Goal: Information Seeking & Learning: Learn about a topic

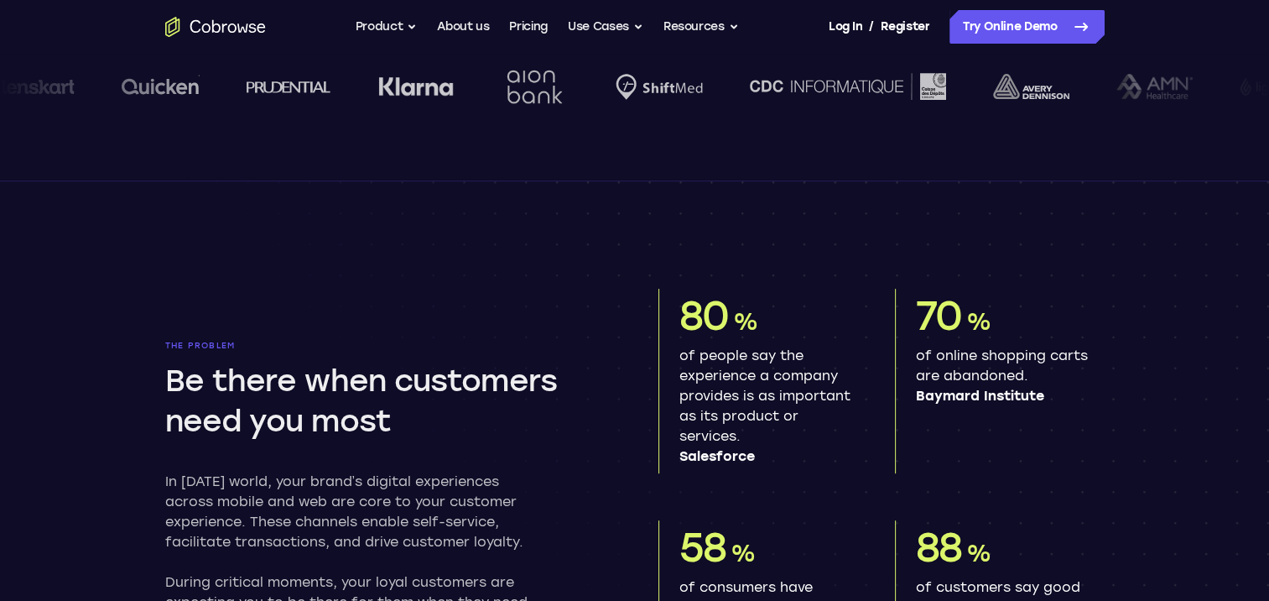
click at [554, 32] on ul "Go back Powerful, Flexible and Trustworthy. Avoid all extra friction for both A…" at bounding box center [547, 27] width 383 height 34
click at [540, 33] on link "Pricing" at bounding box center [528, 27] width 39 height 34
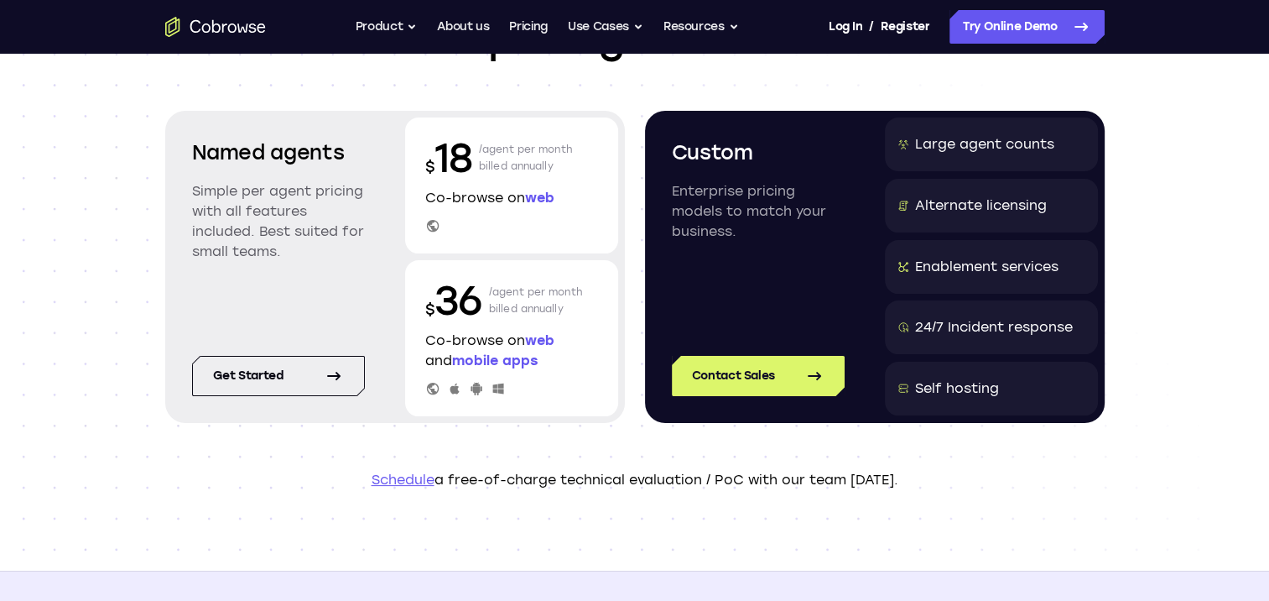
scroll to position [168, 0]
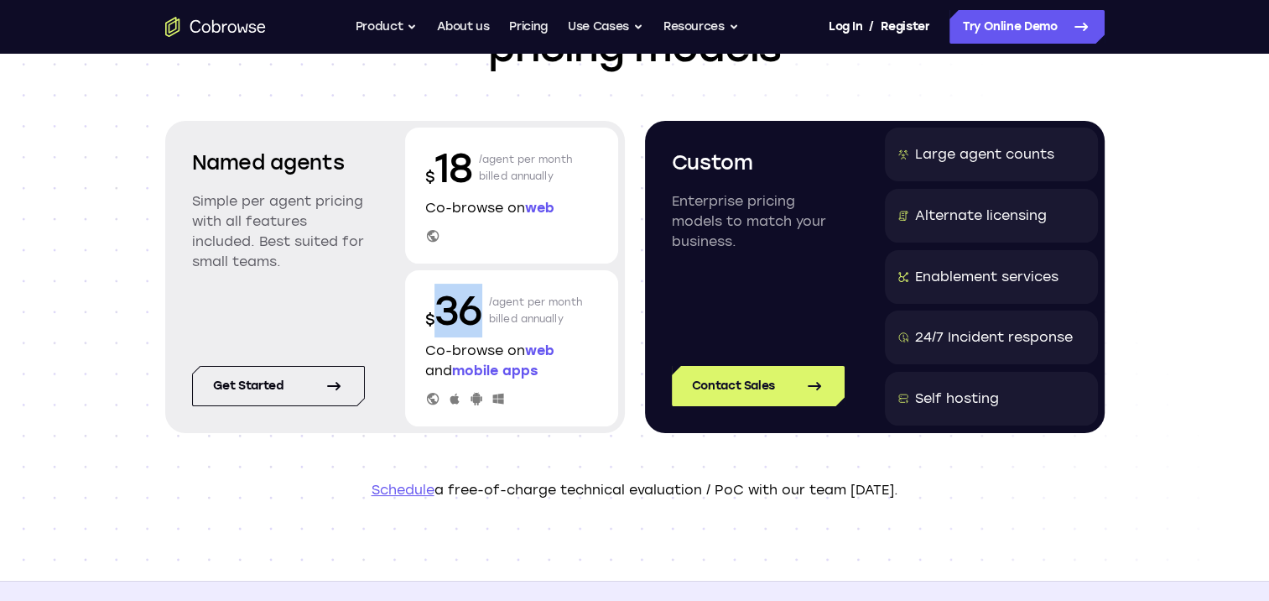
drag, startPoint x: 481, startPoint y: 318, endPoint x: 445, endPoint y: 312, distance: 36.5
click at [445, 312] on p "$ 36" at bounding box center [453, 311] width 57 height 54
drag, startPoint x: 445, startPoint y: 312, endPoint x: 513, endPoint y: 319, distance: 69.1
click at [513, 319] on p "/agent per month billed annually" at bounding box center [536, 311] width 94 height 54
drag, startPoint x: 513, startPoint y: 319, endPoint x: 447, endPoint y: 309, distance: 67.0
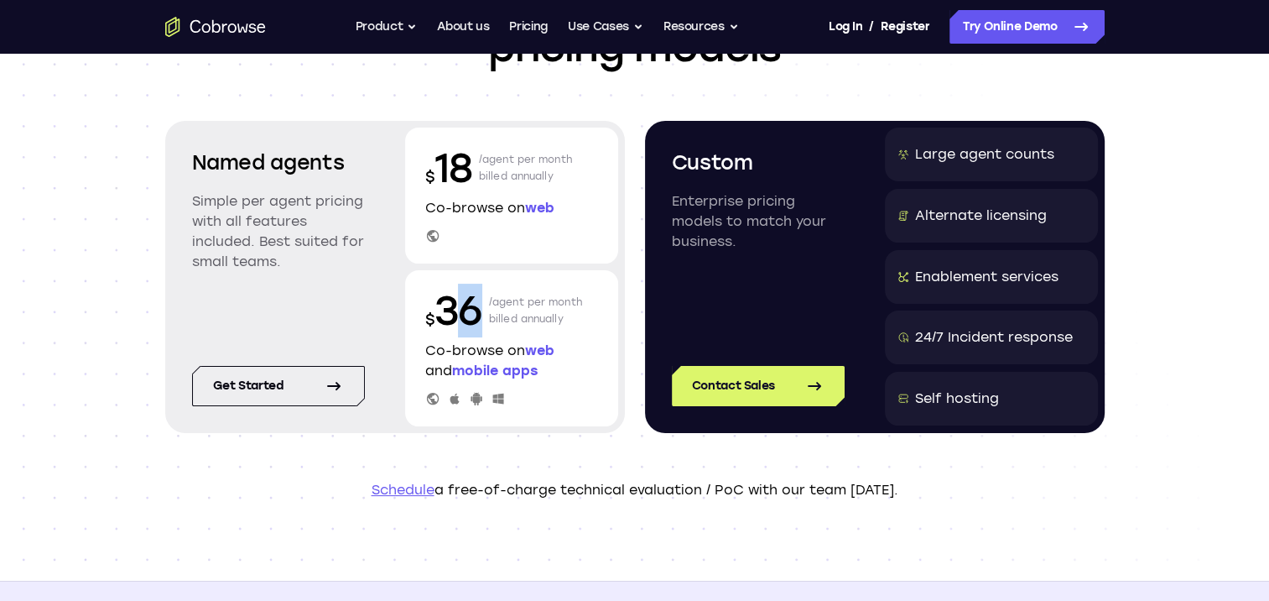
click at [447, 309] on p "$ 36" at bounding box center [453, 311] width 57 height 54
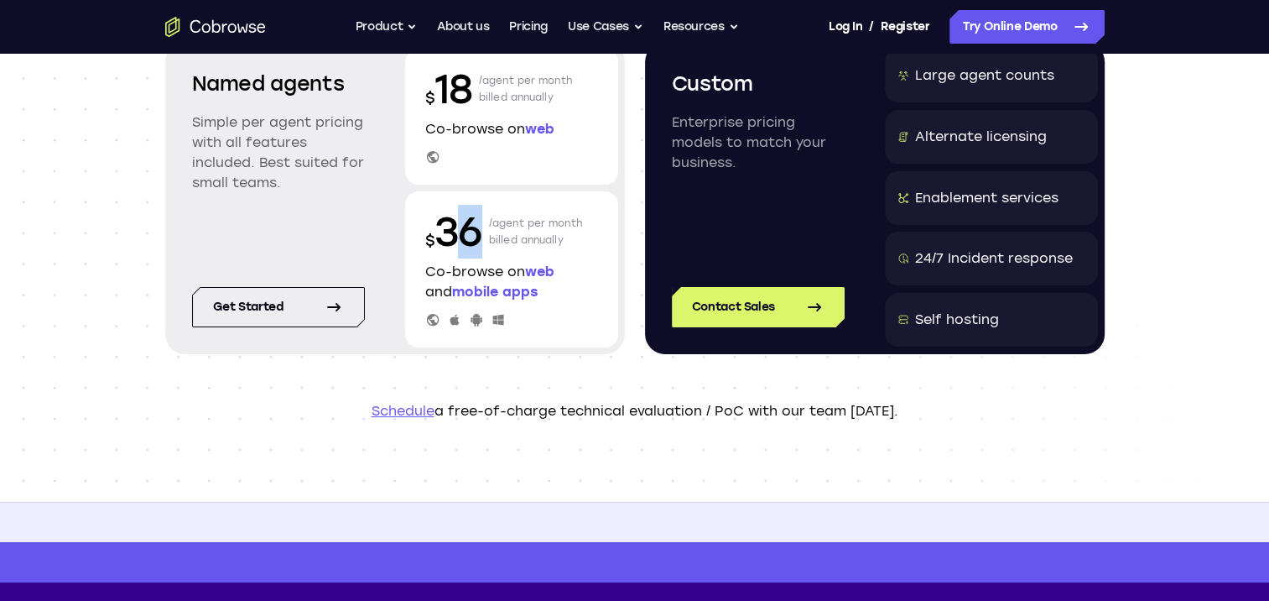
scroll to position [84, 0]
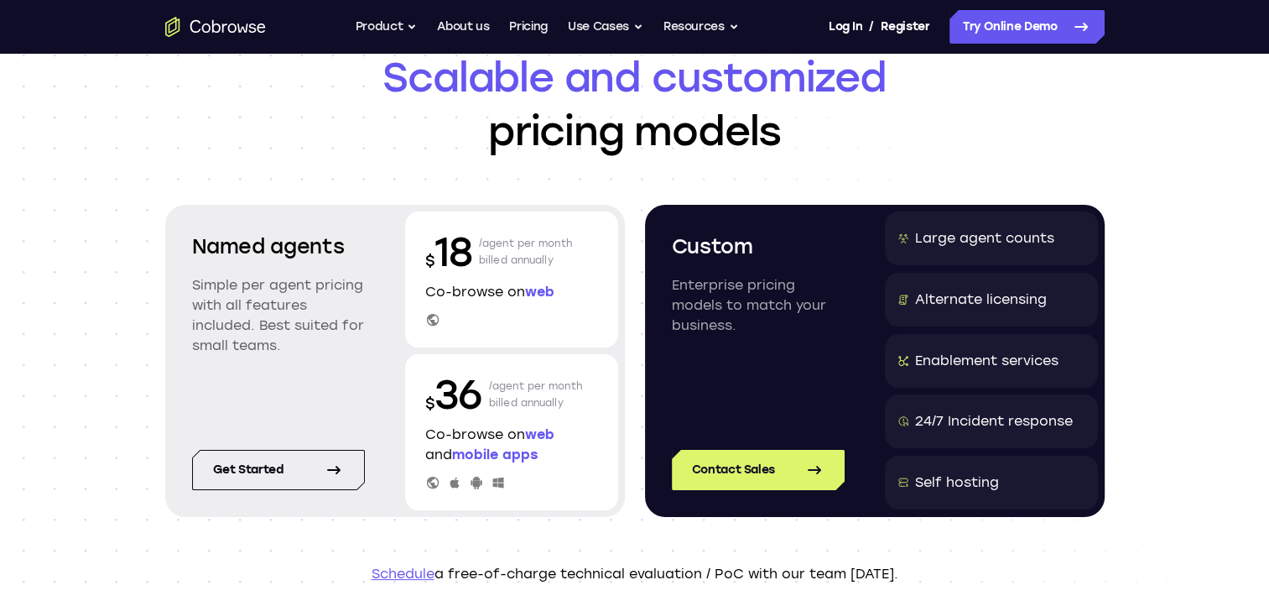
click at [555, 403] on p "/agent per month billed annually" at bounding box center [536, 394] width 94 height 54
drag, startPoint x: 569, startPoint y: 404, endPoint x: 425, endPoint y: 390, distance: 144.2
click at [425, 390] on div "$ 36 /agent per month billed annually" at bounding box center [511, 394] width 173 height 54
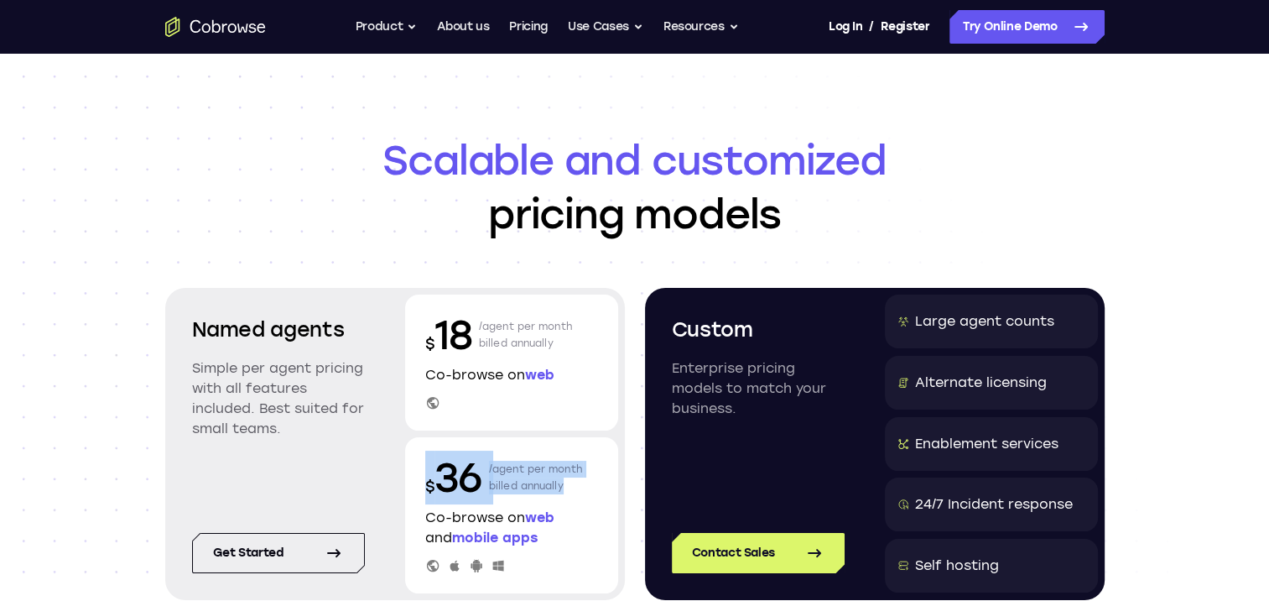
scroll to position [0, 0]
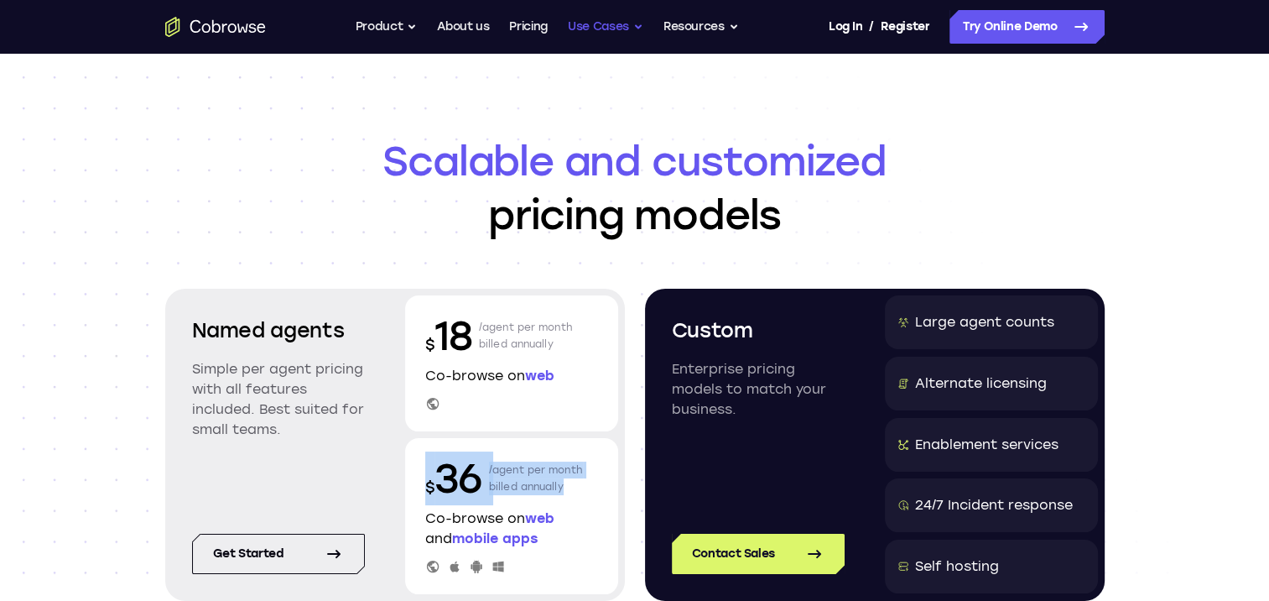
click at [638, 29] on button "Use Cases" at bounding box center [606, 27] width 76 height 34
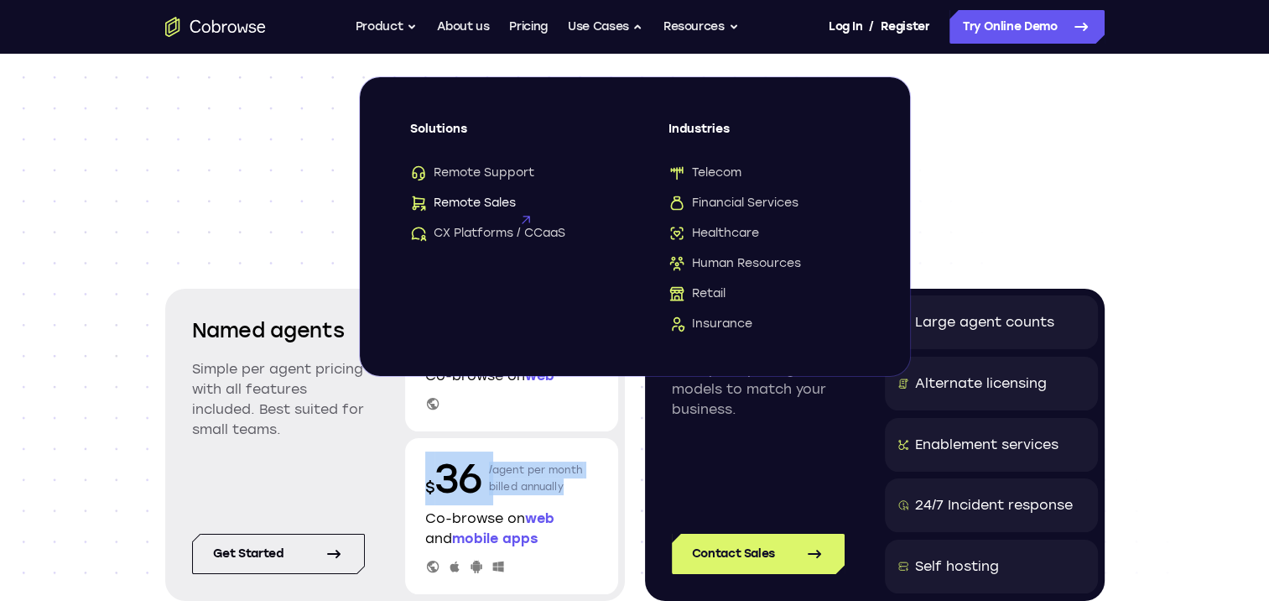
click at [533, 208] on icon at bounding box center [524, 219] width 23 height 23
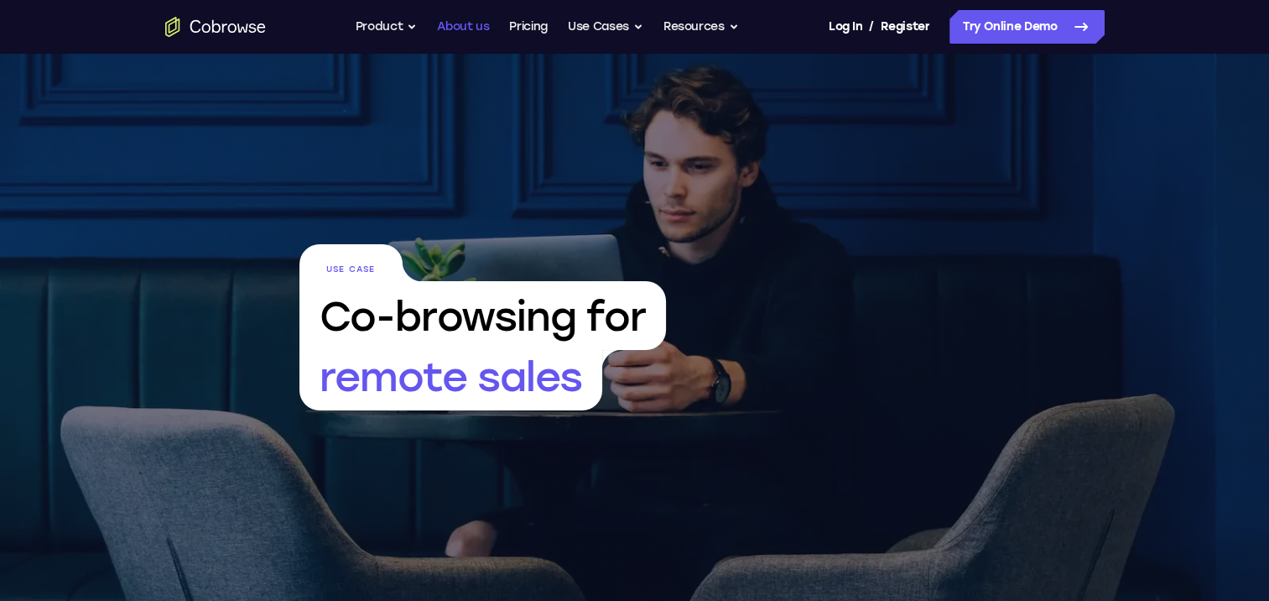
click at [459, 26] on link "About us" at bounding box center [463, 27] width 52 height 34
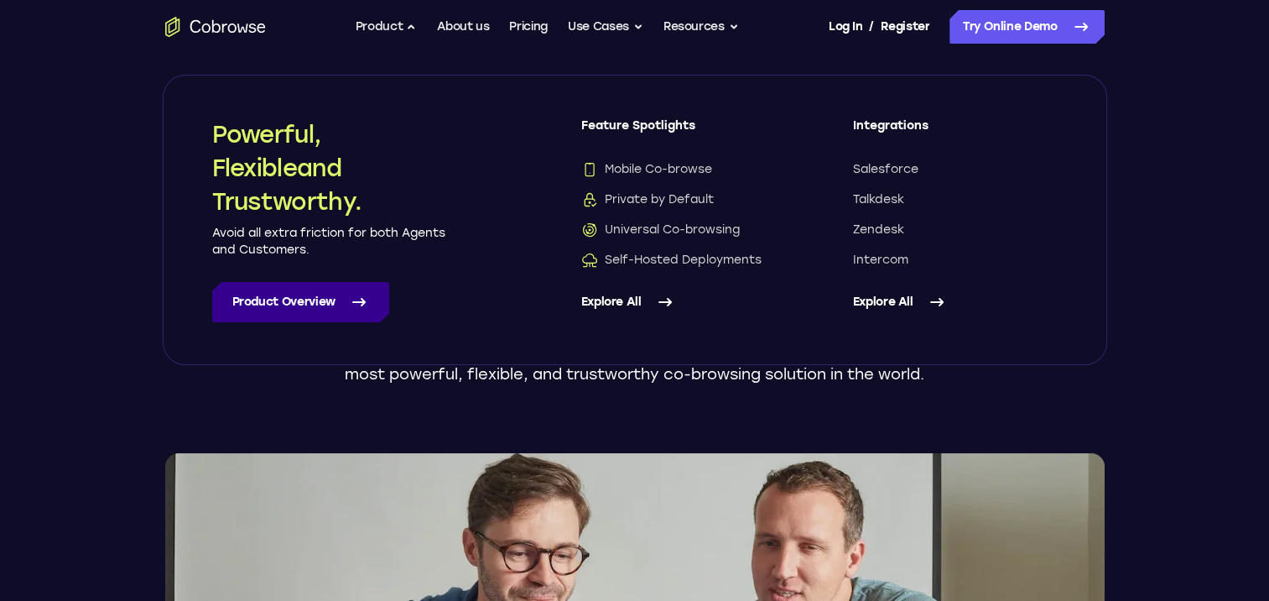
click at [341, 290] on link "Product Overview" at bounding box center [300, 302] width 177 height 40
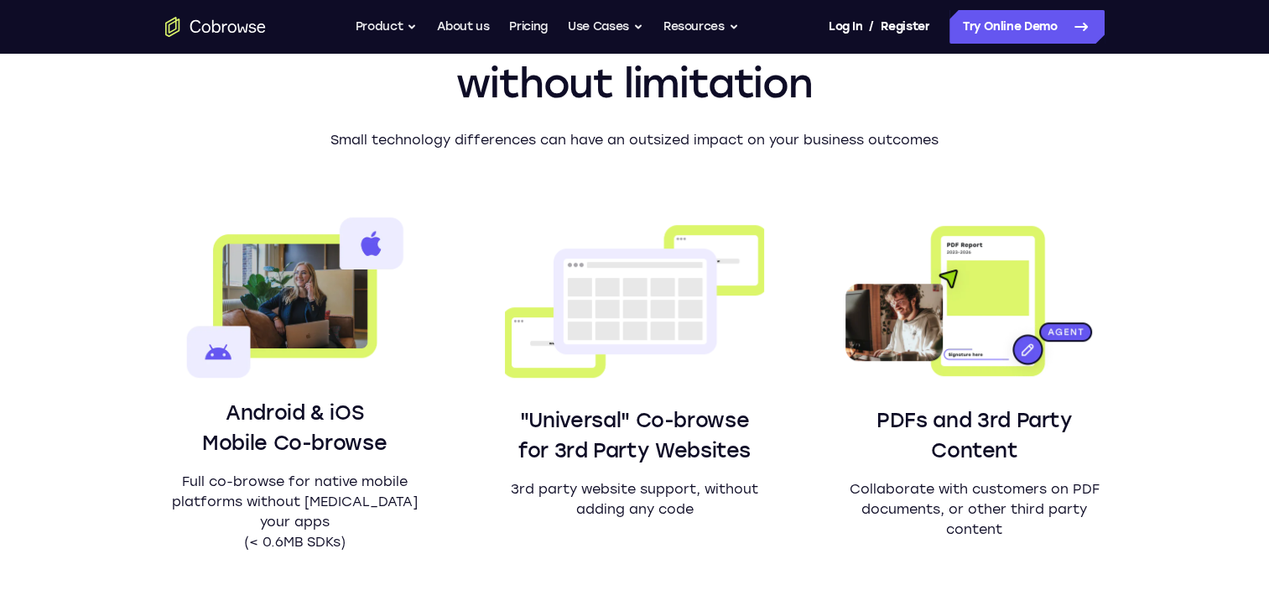
scroll to position [1007, 0]
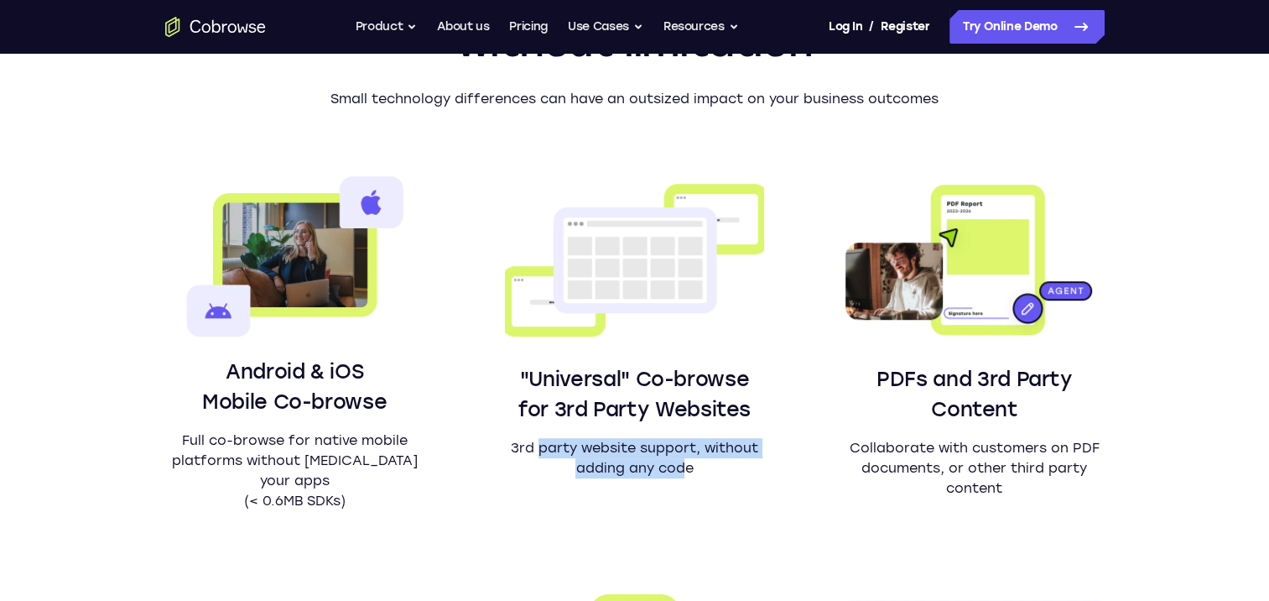
drag, startPoint x: 539, startPoint y: 448, endPoint x: 685, endPoint y: 466, distance: 147.1
click at [685, 466] on p "3rd party website support, without adding any code" at bounding box center [634, 458] width 259 height 40
drag, startPoint x: 685, startPoint y: 466, endPoint x: 668, endPoint y: 463, distance: 17.1
click at [668, 463] on p "3rd party website support, without adding any code" at bounding box center [634, 458] width 259 height 40
click at [539, 451] on p "3rd party website support, without adding any code" at bounding box center [634, 458] width 259 height 40
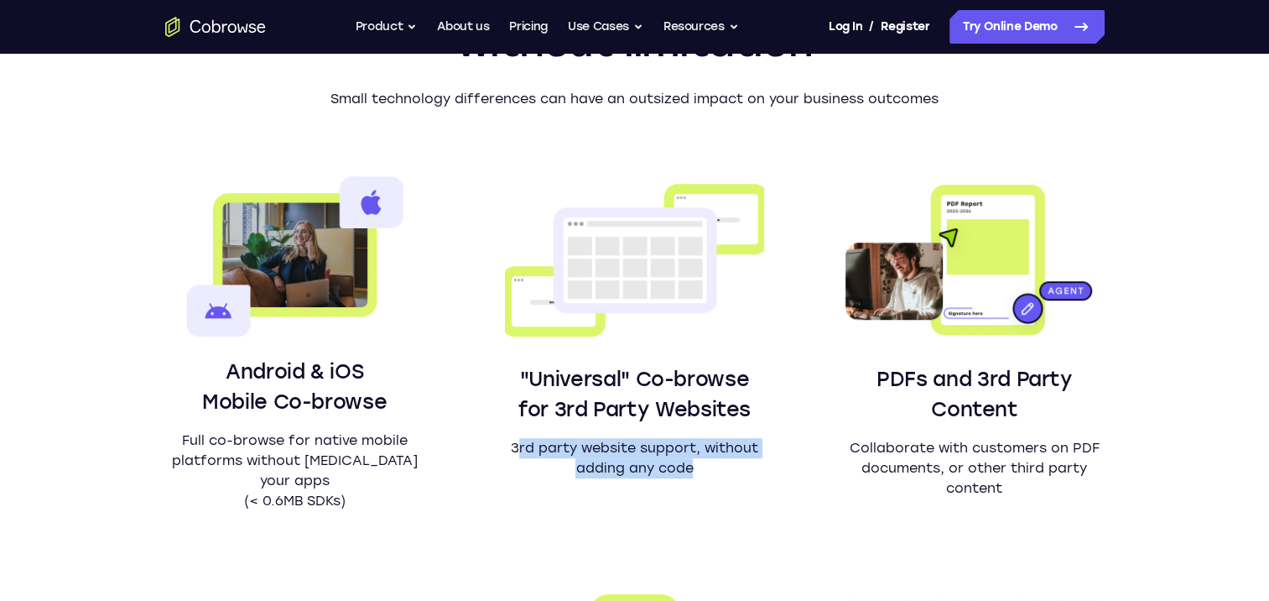
drag, startPoint x: 518, startPoint y: 450, endPoint x: 730, endPoint y: 470, distance: 213.2
click at [730, 470] on p "3rd party website support, without adding any code" at bounding box center [634, 458] width 259 height 40
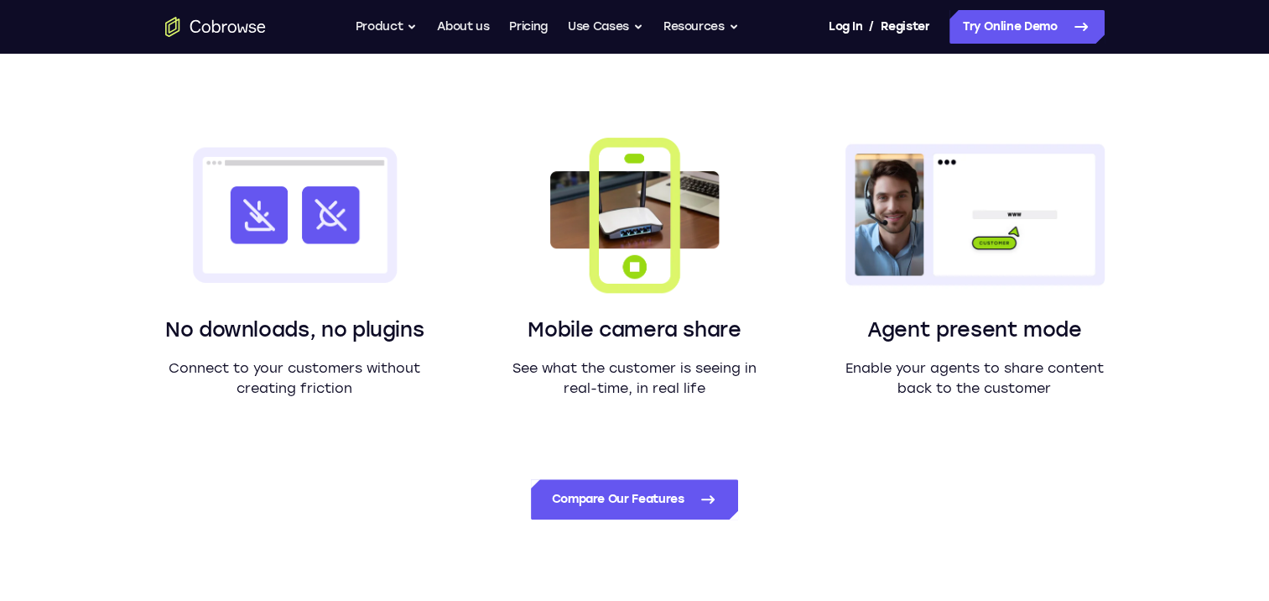
scroll to position [1426, 0]
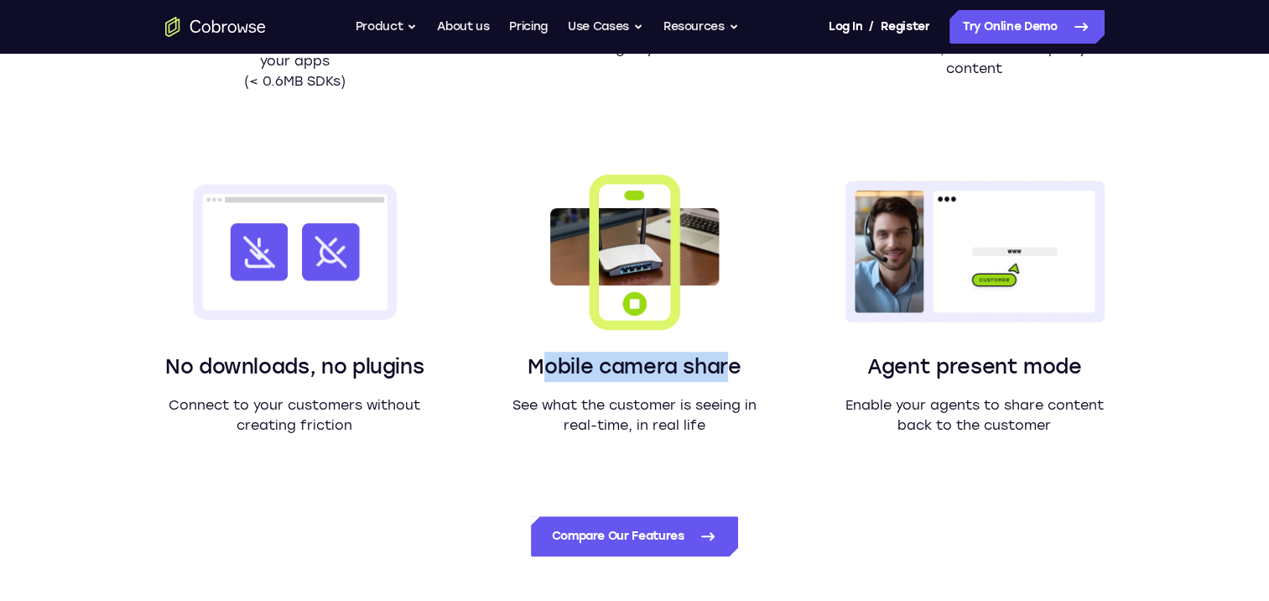
drag, startPoint x: 550, startPoint y: 368, endPoint x: 726, endPoint y: 373, distance: 175.4
click at [726, 373] on h3 "Mobile camera share" at bounding box center [634, 367] width 259 height 30
click at [544, 406] on p "See what the customer is seeing in real-time, in real life" at bounding box center [634, 415] width 259 height 40
drag, startPoint x: 534, startPoint y: 408, endPoint x: 615, endPoint y: 412, distance: 81.5
click at [615, 412] on p "See what the customer is seeing in real-time, in real life" at bounding box center [634, 415] width 259 height 40
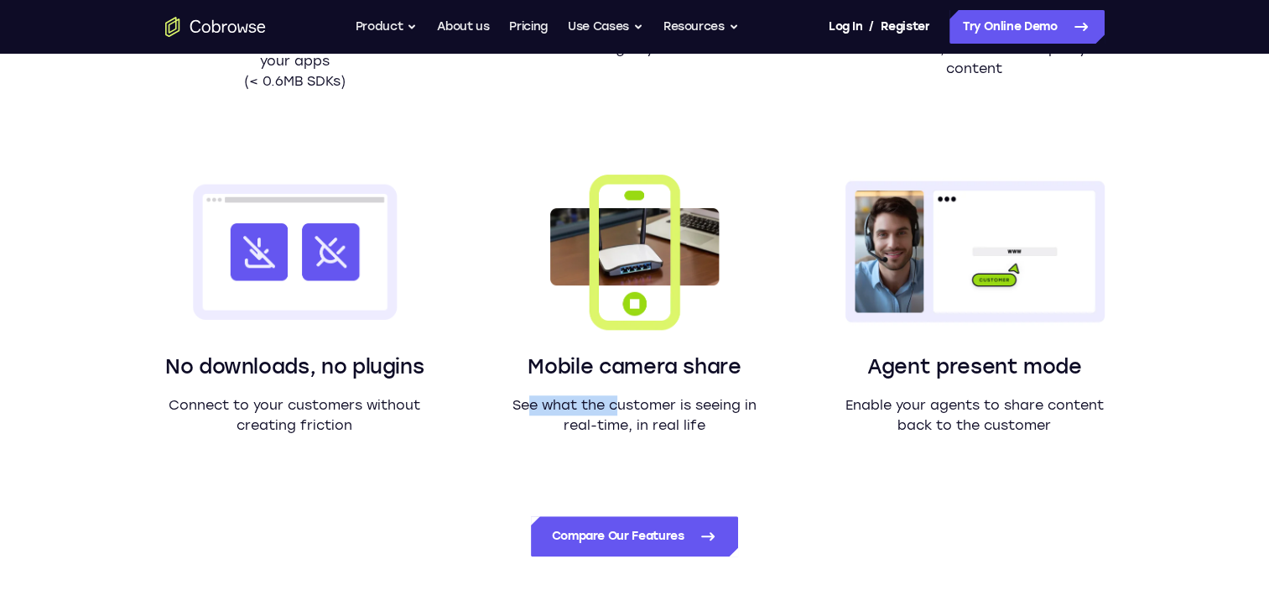
drag, startPoint x: 615, startPoint y: 412, endPoint x: 613, endPoint y: 400, distance: 11.9
click at [613, 400] on p "See what the customer is seeing in real-time, in real life" at bounding box center [634, 415] width 259 height 40
click at [617, 399] on p "See what the customer is seeing in real-time, in real life" at bounding box center [634, 415] width 259 height 40
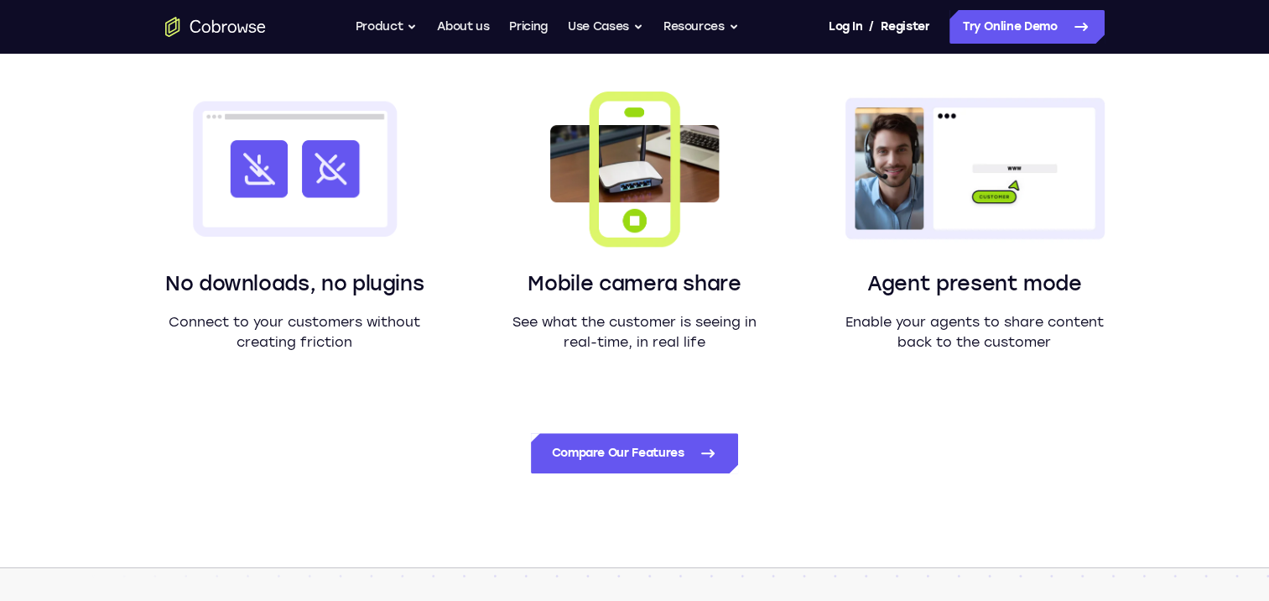
scroll to position [1510, 0]
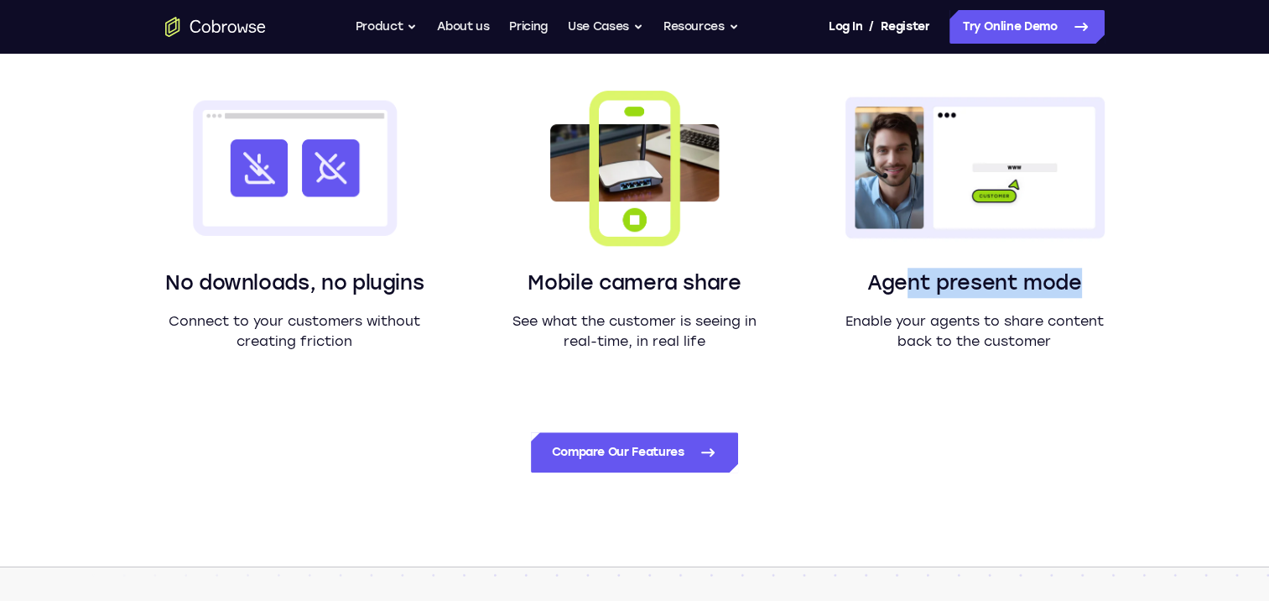
drag, startPoint x: 907, startPoint y: 285, endPoint x: 1084, endPoint y: 286, distance: 177.0
click at [1084, 286] on h3 "Agent present mode" at bounding box center [974, 283] width 259 height 30
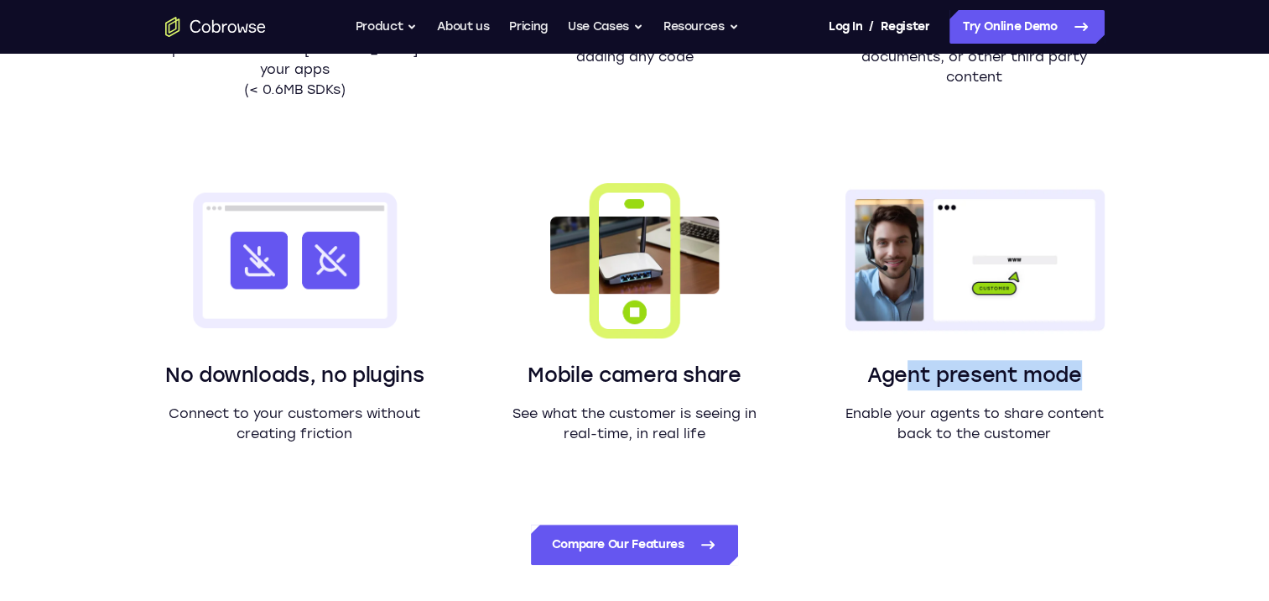
scroll to position [1426, 0]
